Goal: Information Seeking & Learning: Learn about a topic

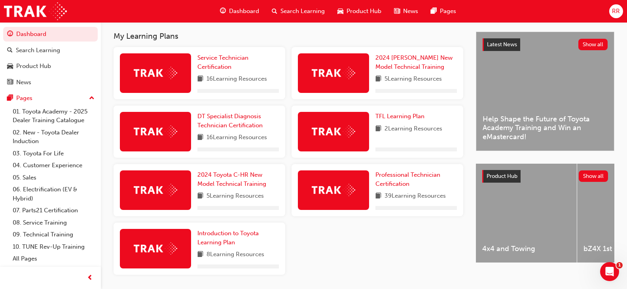
scroll to position [158, 0]
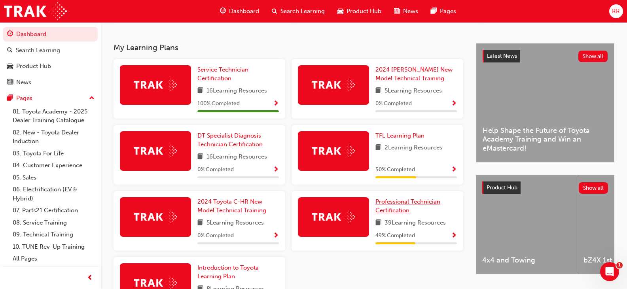
click at [405, 209] on link "Professional Technician Certification" at bounding box center [417, 207] width 82 height 18
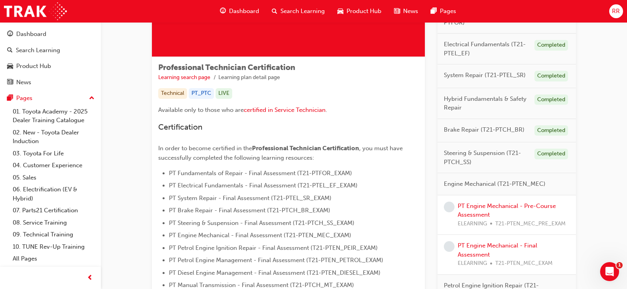
scroll to position [119, 0]
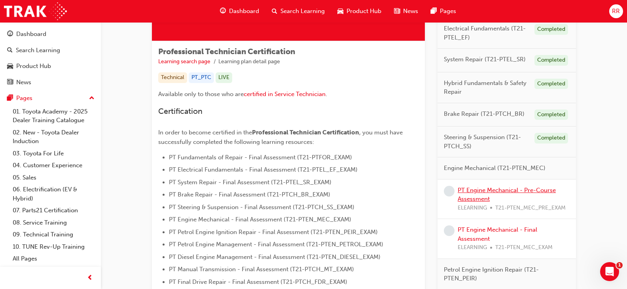
click at [492, 192] on link "PT Engine Mechanical - Pre-Course Assessment" at bounding box center [507, 195] width 98 height 16
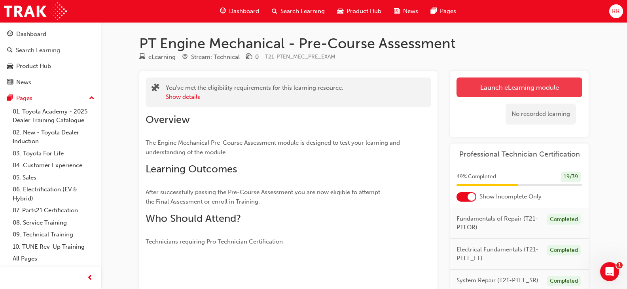
click at [517, 85] on link "Launch eLearning module" at bounding box center [520, 88] width 126 height 20
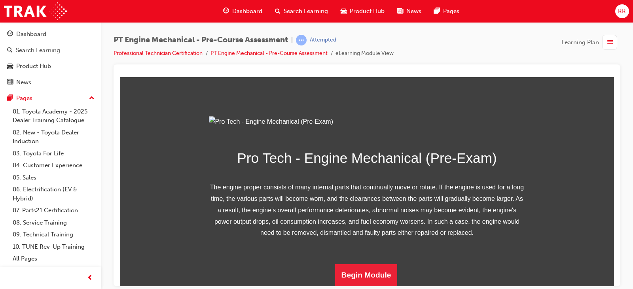
scroll to position [122, 0]
click at [367, 272] on button "Begin Module" at bounding box center [366, 275] width 63 height 22
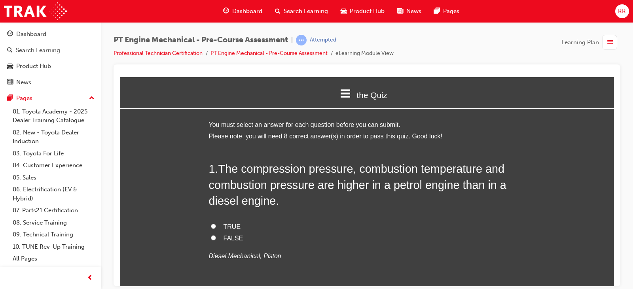
click at [212, 239] on input "FALSE" at bounding box center [213, 237] width 5 height 5
radio input "true"
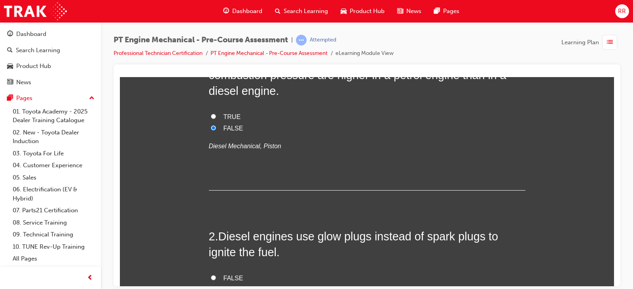
scroll to position [119, 0]
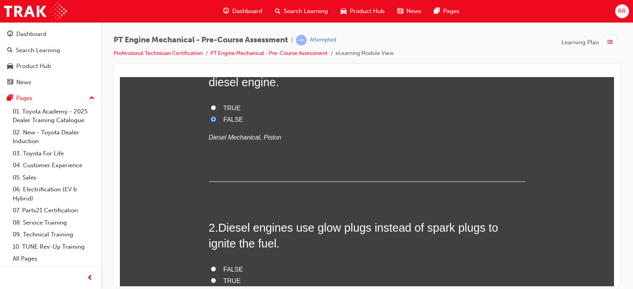
click at [212, 281] on input "TRUE" at bounding box center [213, 280] width 5 height 5
radio input "true"
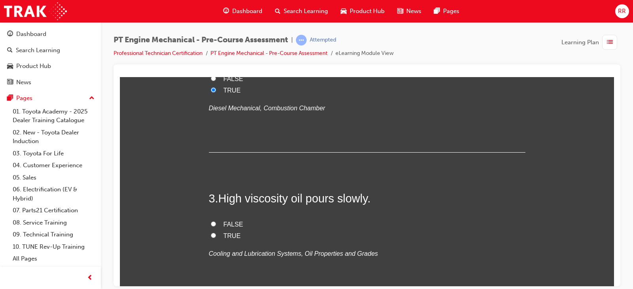
scroll to position [317, 0]
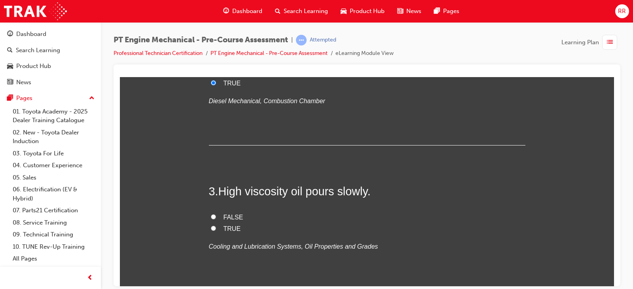
click at [211, 215] on input "FALSE" at bounding box center [213, 216] width 5 height 5
radio input "true"
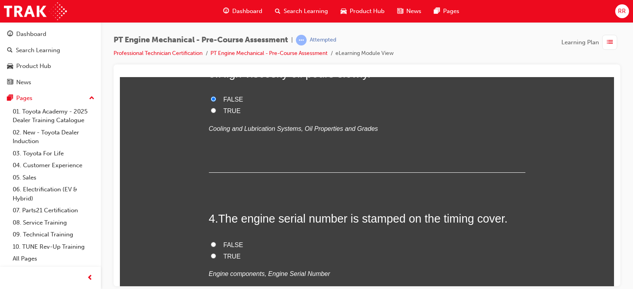
scroll to position [435, 0]
click at [211, 244] on input "FALSE" at bounding box center [213, 243] width 5 height 5
radio input "true"
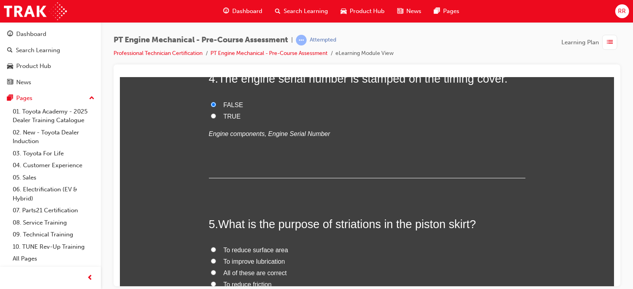
scroll to position [594, 0]
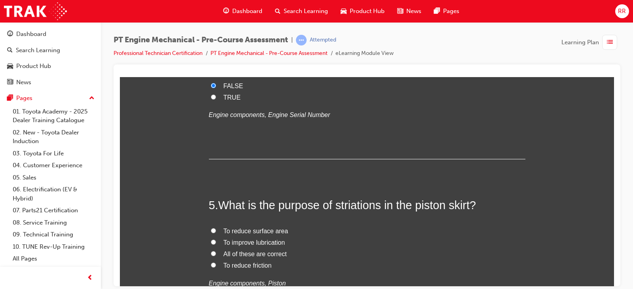
click at [211, 254] on input "All of these are correct" at bounding box center [213, 253] width 5 height 5
radio input "true"
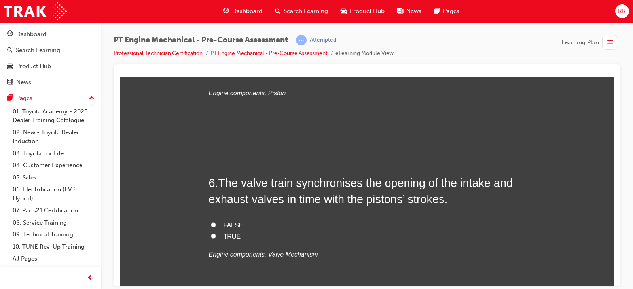
scroll to position [792, 0]
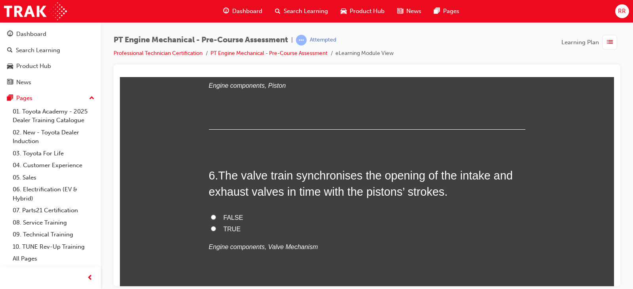
click at [216, 229] on label "TRUE" at bounding box center [367, 229] width 317 height 11
click at [216, 229] on input "TRUE" at bounding box center [213, 228] width 5 height 5
radio input "true"
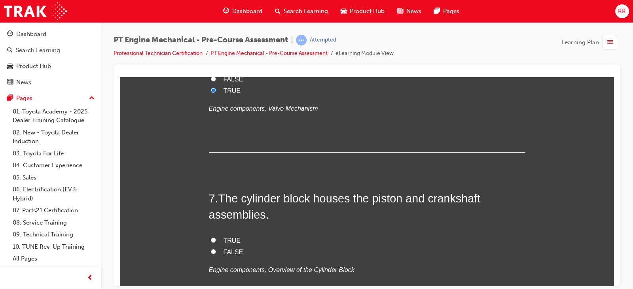
scroll to position [950, 0]
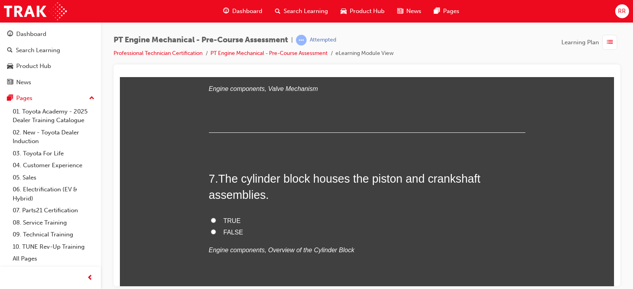
click at [212, 221] on input "TRUE" at bounding box center [213, 220] width 5 height 5
radio input "true"
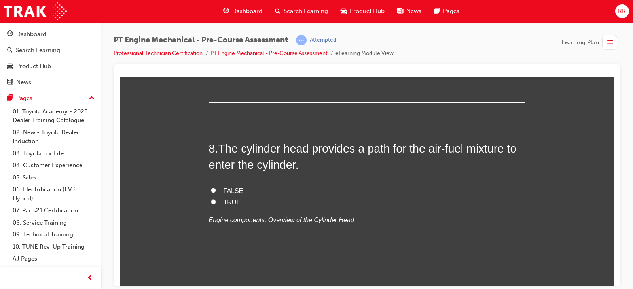
scroll to position [1148, 0]
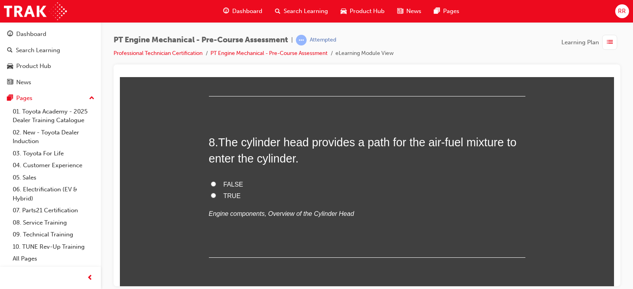
click at [211, 195] on input "TRUE" at bounding box center [213, 195] width 5 height 5
radio input "true"
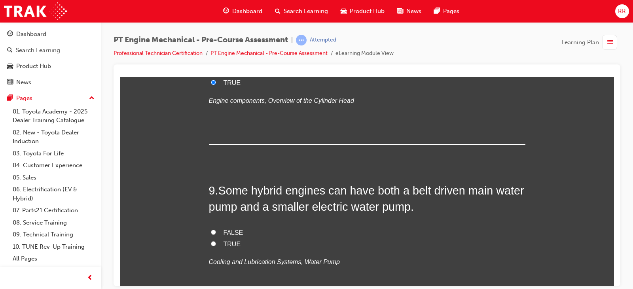
scroll to position [1267, 0]
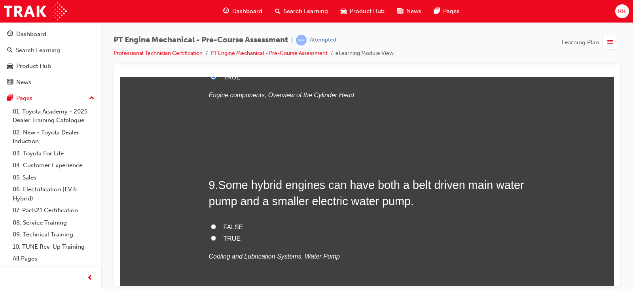
click at [211, 236] on input "TRUE" at bounding box center [213, 238] width 5 height 5
radio input "true"
click at [213, 238] on input "TRUE" at bounding box center [213, 238] width 5 height 5
click at [211, 224] on input "FALSE" at bounding box center [213, 226] width 5 height 5
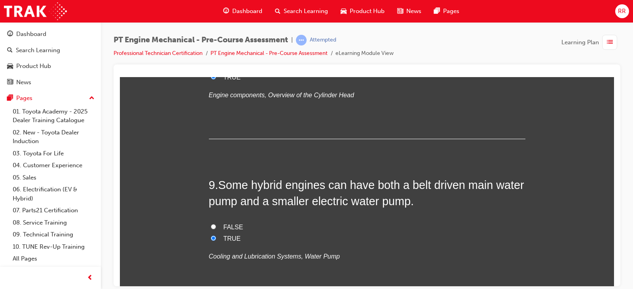
radio input "true"
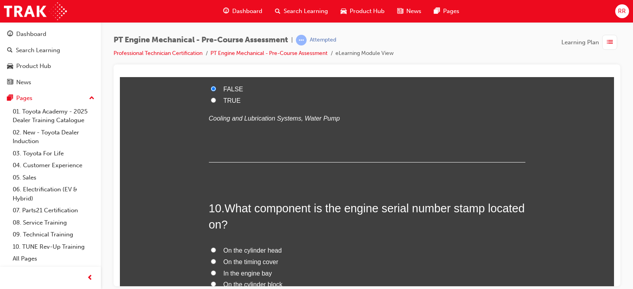
scroll to position [1385, 0]
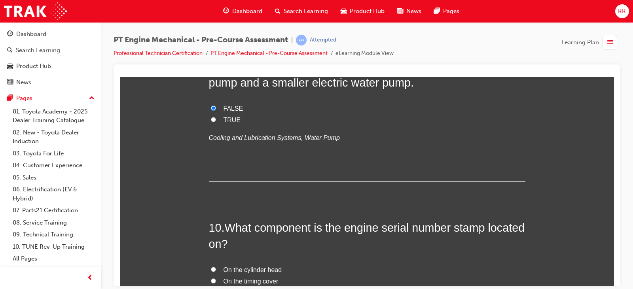
click at [211, 119] on input "TRUE" at bounding box center [213, 119] width 5 height 5
radio input "true"
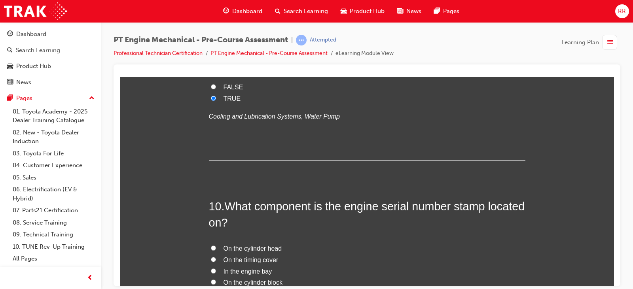
scroll to position [1425, 0]
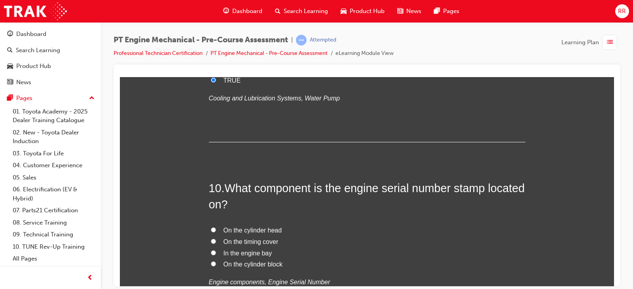
click at [214, 264] on label "On the cylinder block" at bounding box center [367, 264] width 317 height 11
click at [214, 264] on input "On the cylinder block" at bounding box center [213, 263] width 5 height 5
radio input "true"
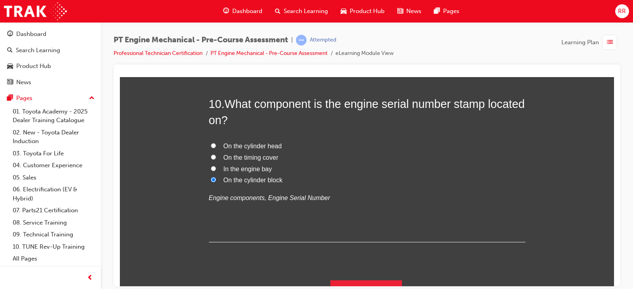
scroll to position [1525, 0]
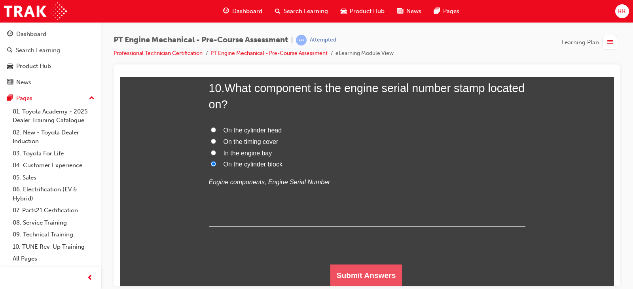
click at [364, 272] on button "Submit Answers" at bounding box center [366, 275] width 72 height 22
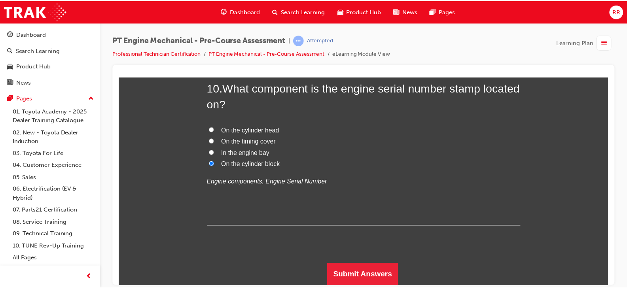
scroll to position [0, 0]
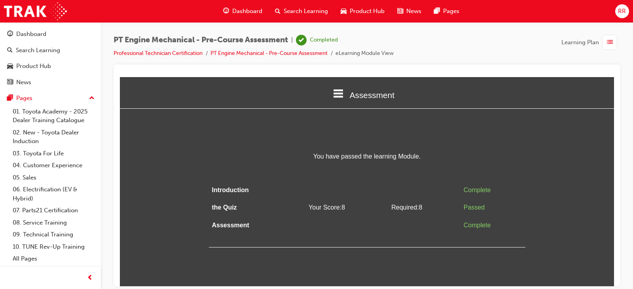
click at [246, 9] on span "Dashboard" at bounding box center [247, 11] width 30 height 9
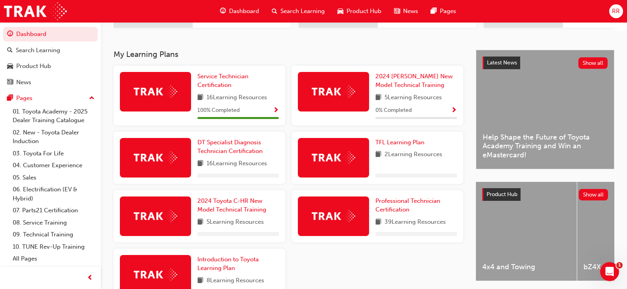
scroll to position [205, 0]
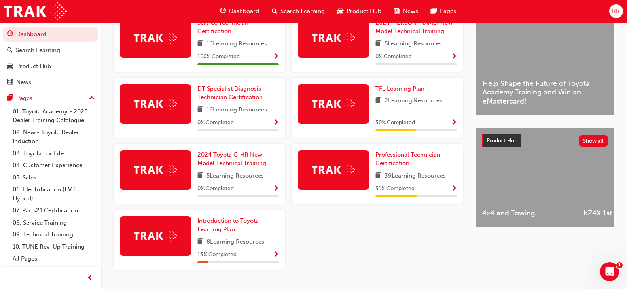
click at [403, 157] on span "Professional Technician Certification" at bounding box center [408, 159] width 65 height 16
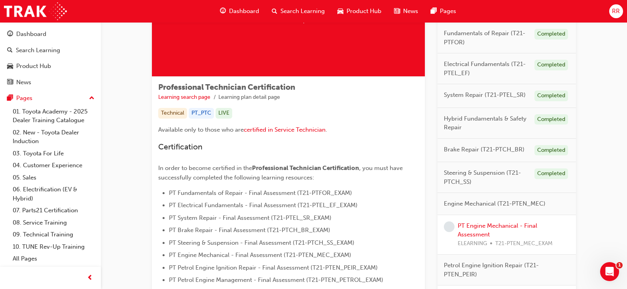
scroll to position [119, 0]
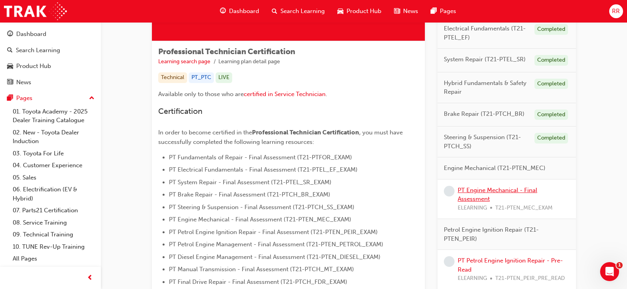
click at [475, 190] on link "PT Engine Mechanical - Final Assessment" at bounding box center [498, 195] width 80 height 16
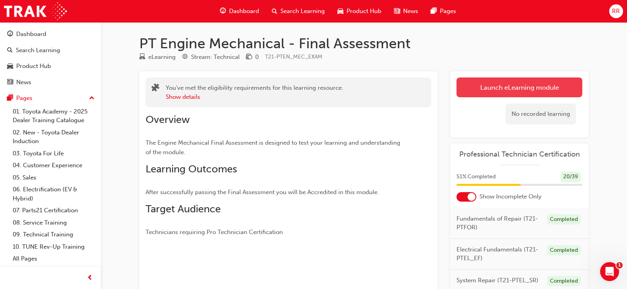
click at [520, 82] on link "Launch eLearning module" at bounding box center [520, 88] width 126 height 20
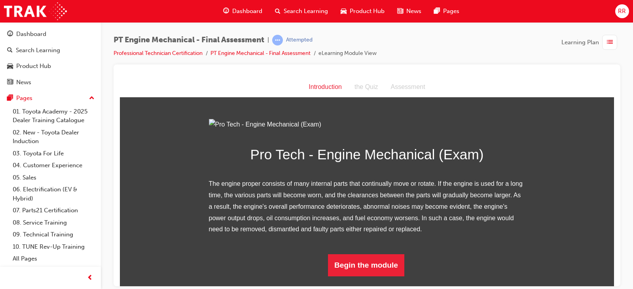
scroll to position [77, 0]
click at [358, 276] on button "Begin the module" at bounding box center [366, 265] width 76 height 22
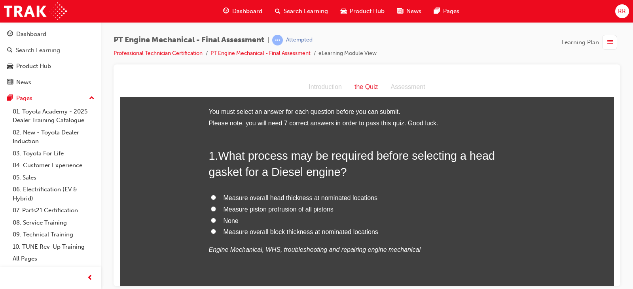
click at [256, 211] on span "Measure piston protrusion of all pistons" at bounding box center [279, 209] width 110 height 7
click at [216, 211] on input "Measure piston protrusion of all pistons" at bounding box center [213, 208] width 5 height 5
radio input "true"
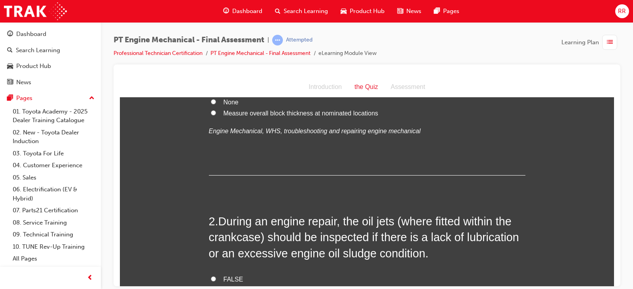
scroll to position [158, 0]
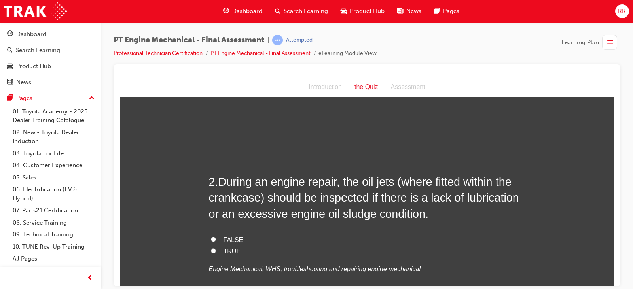
click at [229, 252] on span "TRUE" at bounding box center [232, 251] width 17 height 7
click at [216, 252] on input "TRUE" at bounding box center [213, 250] width 5 height 5
radio input "true"
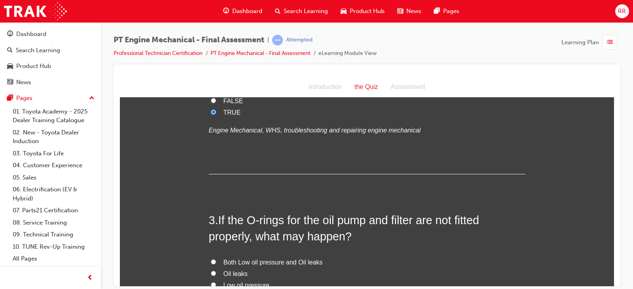
scroll to position [317, 0]
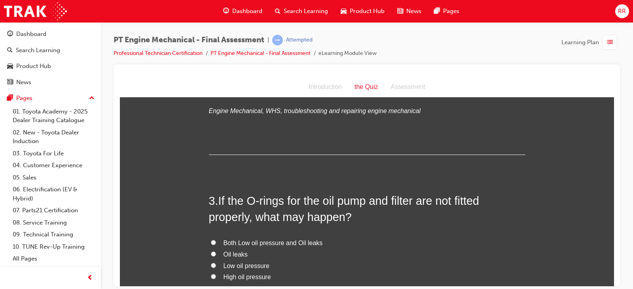
click at [252, 242] on span "Both Low oil pressure and Oil leaks" at bounding box center [273, 242] width 99 height 7
click at [216, 242] on input "Both Low oil pressure and Oil leaks" at bounding box center [213, 242] width 5 height 5
radio input "true"
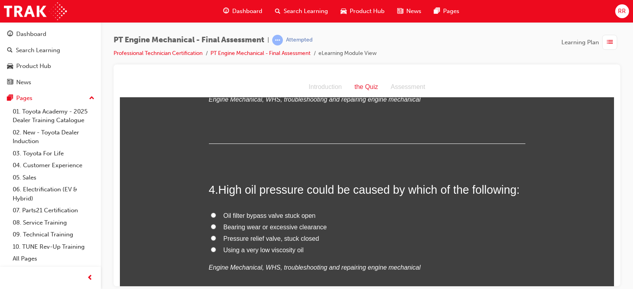
scroll to position [515, 0]
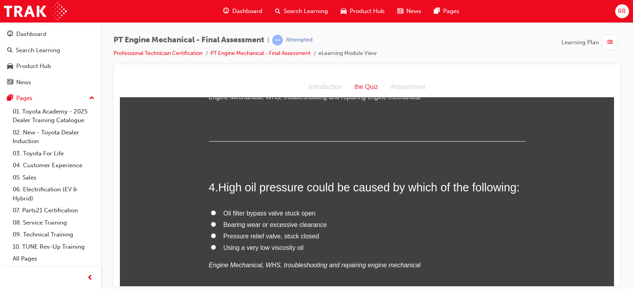
click at [266, 213] on span "Oil filter bypass valve stuck open" at bounding box center [270, 213] width 92 height 7
click at [216, 213] on input "Oil filter bypass valve stuck open" at bounding box center [213, 212] width 5 height 5
radio input "true"
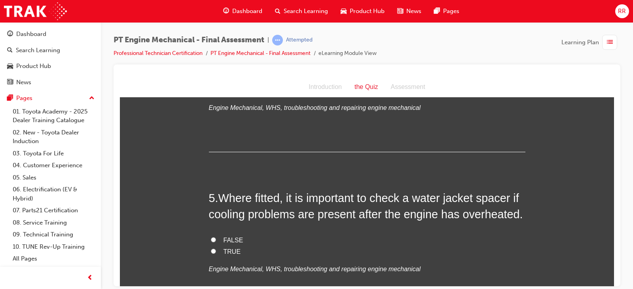
scroll to position [673, 0]
click at [220, 251] on label "TRUE" at bounding box center [367, 250] width 317 height 11
click at [216, 251] on input "TRUE" at bounding box center [213, 250] width 5 height 5
radio input "true"
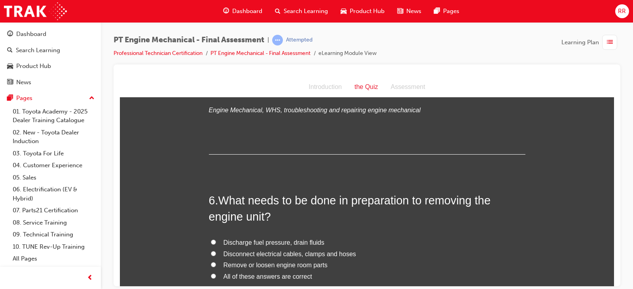
scroll to position [871, 0]
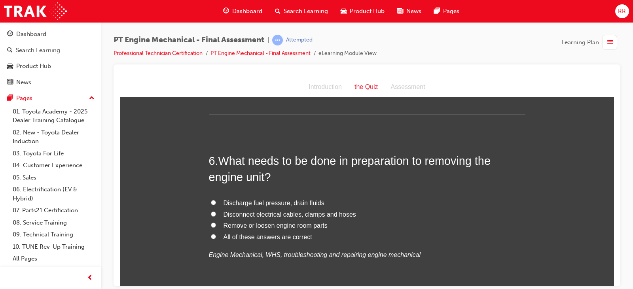
click at [230, 235] on span "All of these answers are correct" at bounding box center [268, 237] width 89 height 7
click at [216, 235] on input "All of these answers are correct" at bounding box center [213, 236] width 5 height 5
radio input "true"
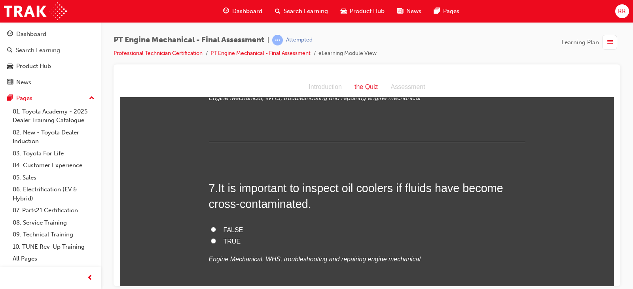
scroll to position [1029, 0]
click at [224, 239] on span "TRUE" at bounding box center [232, 240] width 17 height 7
click at [216, 239] on input "TRUE" at bounding box center [213, 239] width 5 height 5
radio input "true"
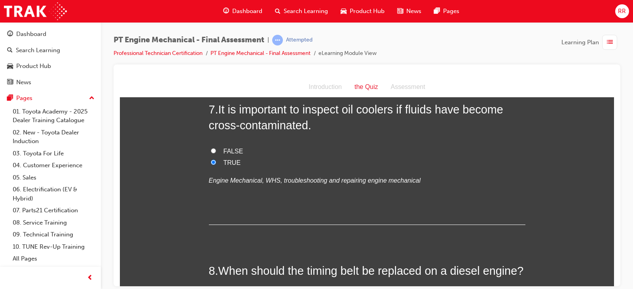
scroll to position [1187, 0]
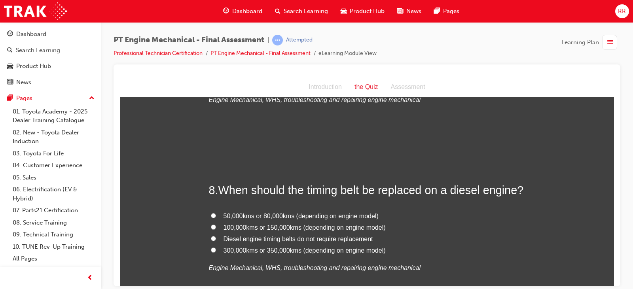
click at [332, 226] on span "100,000kms or 150,000kms (depending on engine model)" at bounding box center [305, 227] width 162 height 7
click at [216, 226] on input "100,000kms or 150,000kms (depending on engine model)" at bounding box center [213, 226] width 5 height 5
radio input "true"
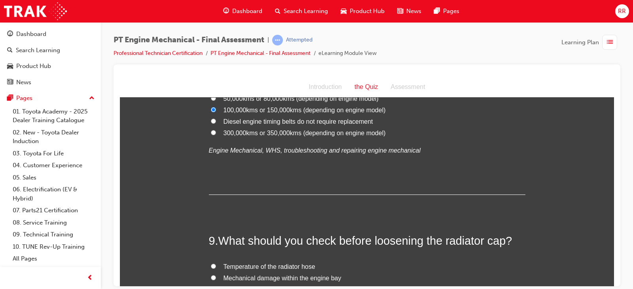
scroll to position [1346, 0]
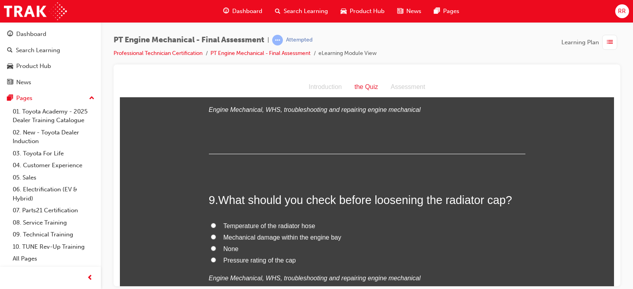
click at [255, 261] on span "Pressure rating of the cap" at bounding box center [260, 260] width 72 height 7
click at [216, 261] on input "Pressure rating of the cap" at bounding box center [213, 259] width 5 height 5
radio input "true"
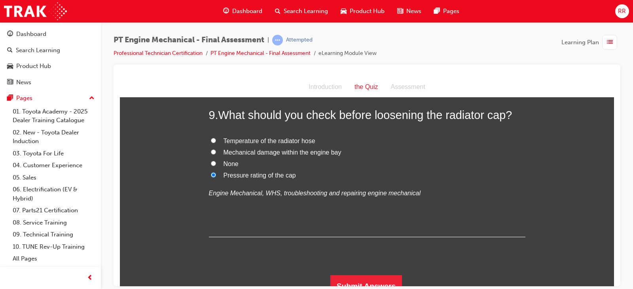
scroll to position [1442, 0]
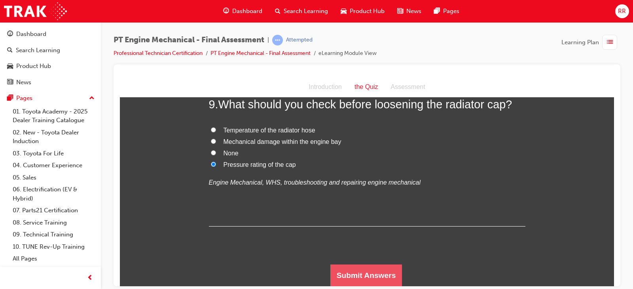
click at [362, 275] on button "Submit Answers" at bounding box center [366, 275] width 72 height 22
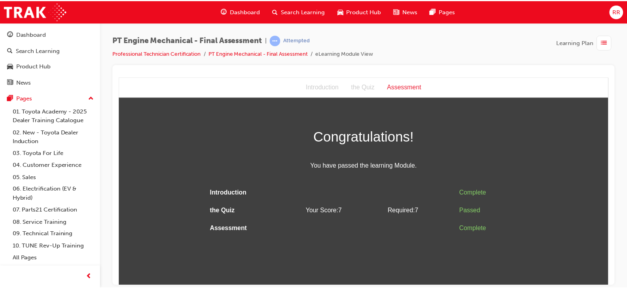
scroll to position [0, 0]
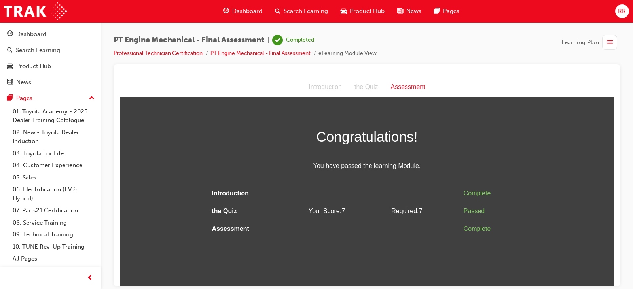
click at [240, 9] on span "Dashboard" at bounding box center [247, 11] width 30 height 9
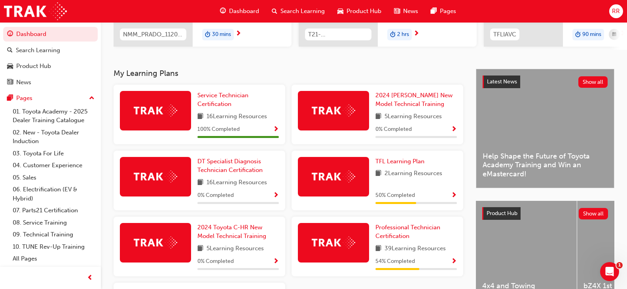
scroll to position [158, 0]
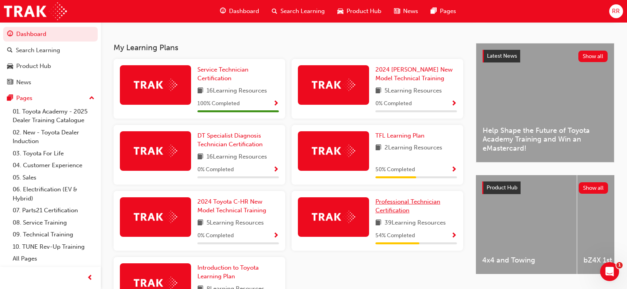
click at [402, 206] on span "Professional Technician Certification" at bounding box center [408, 206] width 65 height 16
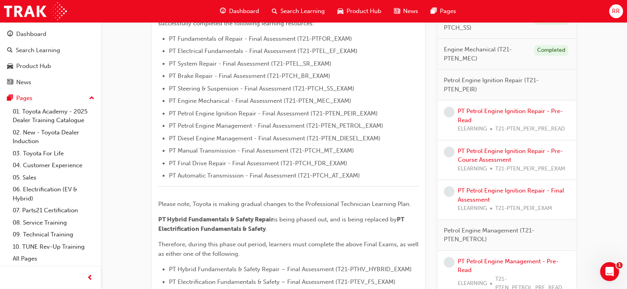
scroll to position [198, 0]
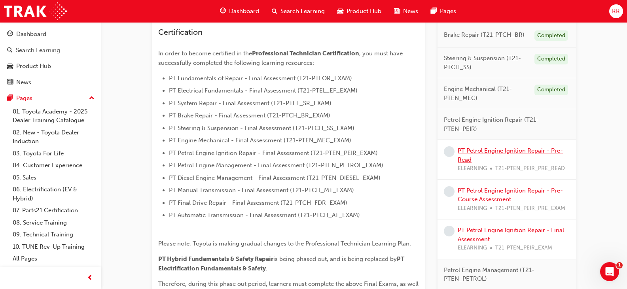
click at [489, 149] on link "PT Petrol Engine Ignition Repair - Pre-Read" at bounding box center [510, 155] width 105 height 16
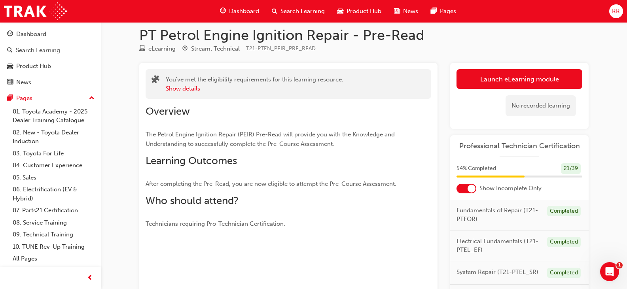
scroll to position [4, 0]
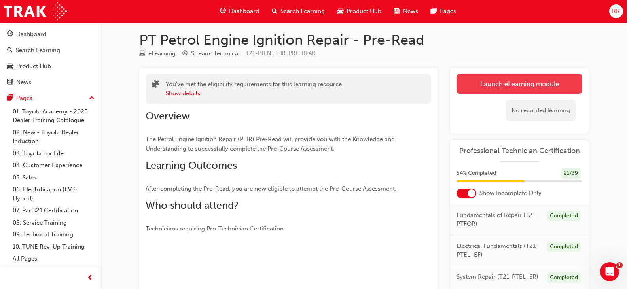
click at [551, 82] on link "Launch eLearning module" at bounding box center [520, 84] width 126 height 20
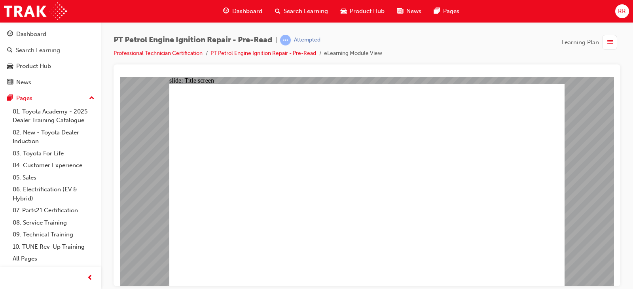
click at [627, 11] on div "RR" at bounding box center [622, 11] width 14 height 14
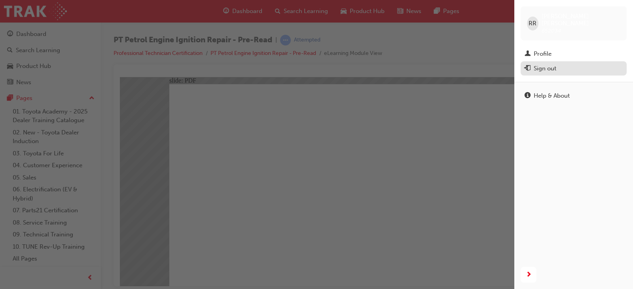
click at [543, 64] on div "Sign out" at bounding box center [545, 68] width 23 height 9
